Goal: Information Seeking & Learning: Learn about a topic

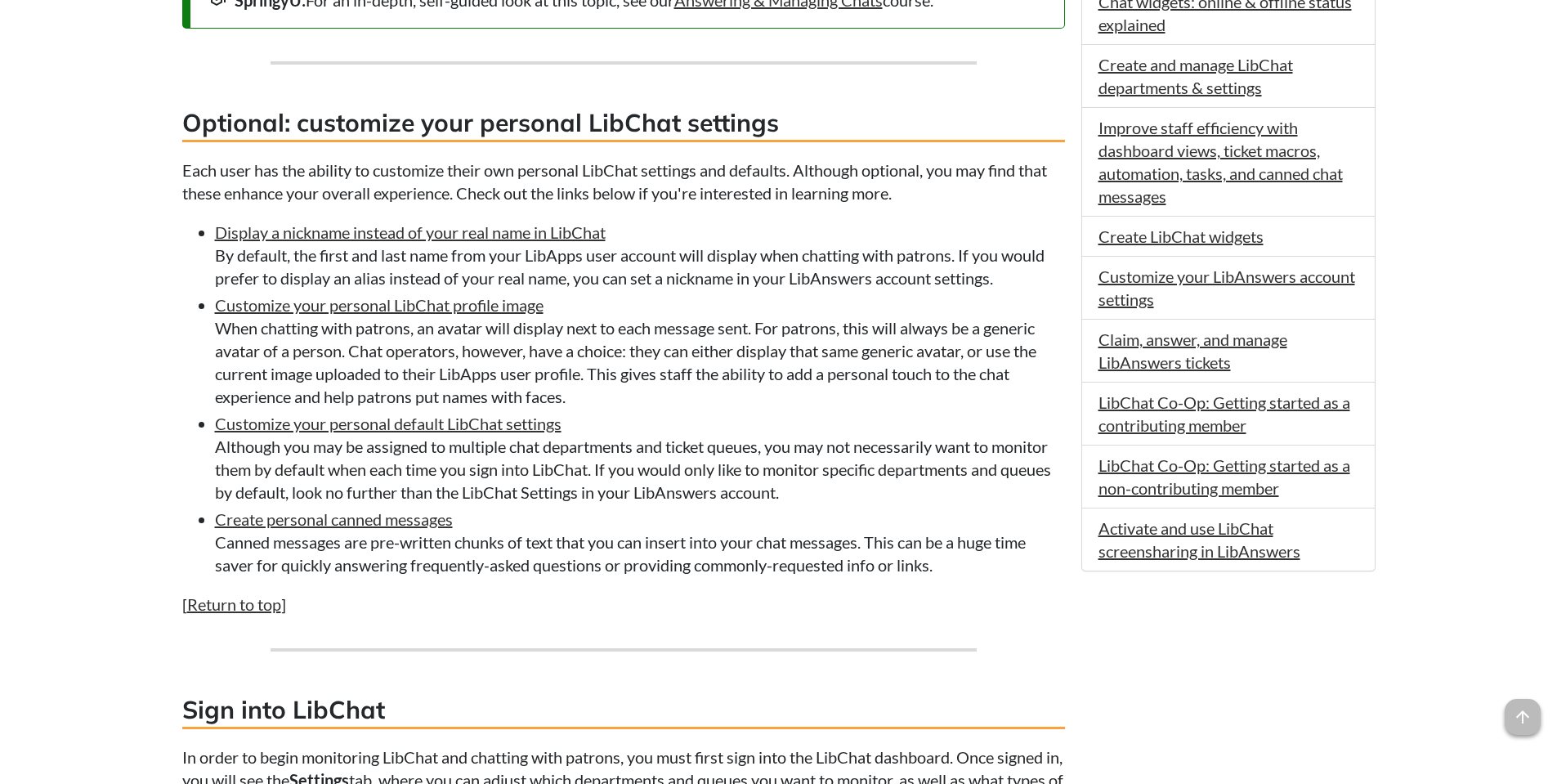
scroll to position [1089, 0]
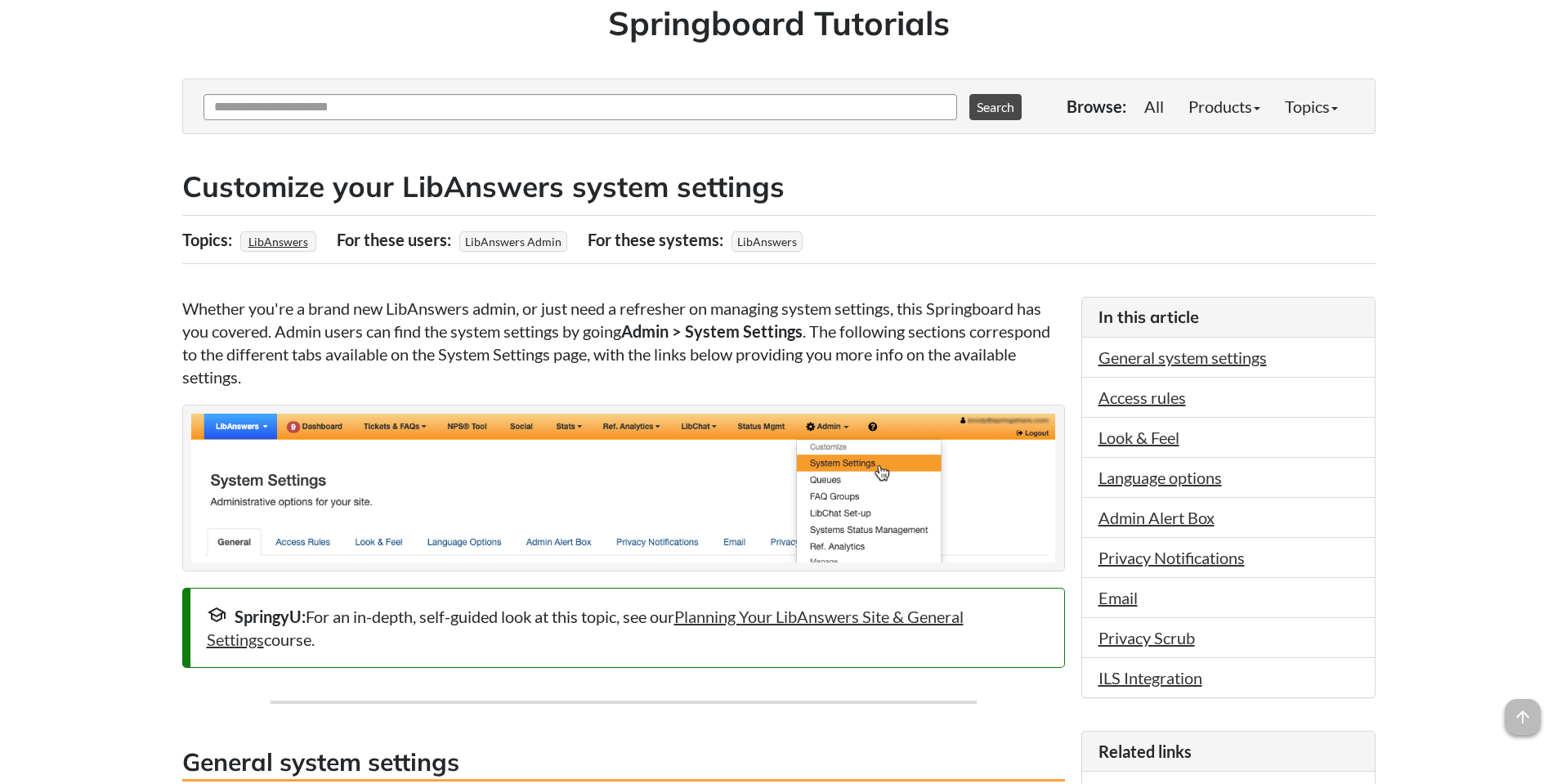
scroll to position [272, 0]
